Goal: Navigation & Orientation: Find specific page/section

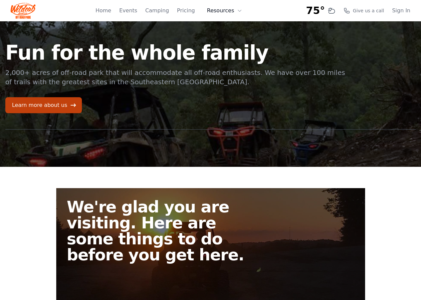
click at [231, 11] on button "Resources" at bounding box center [224, 10] width 43 height 13
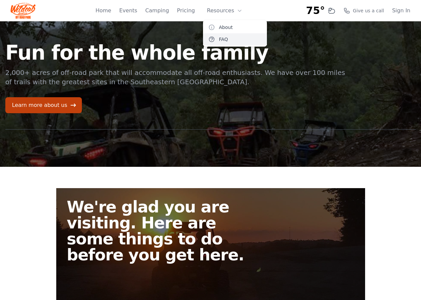
click at [222, 38] on link "FAQ" at bounding box center [235, 39] width 64 height 12
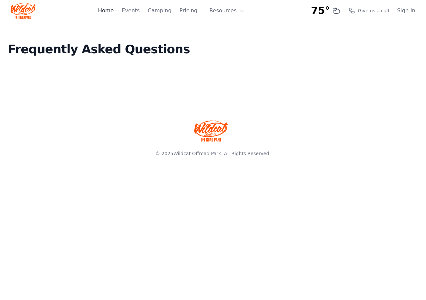
click at [114, 10] on link "Home" at bounding box center [106, 11] width 16 height 8
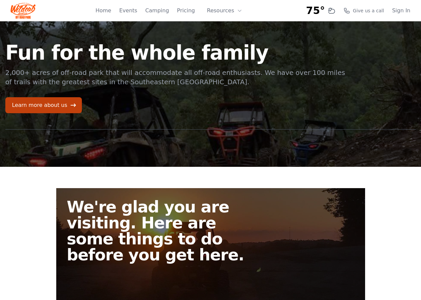
click at [111, 10] on link "Home" at bounding box center [104, 11] width 16 height 8
